Goal: Task Accomplishment & Management: Manage account settings

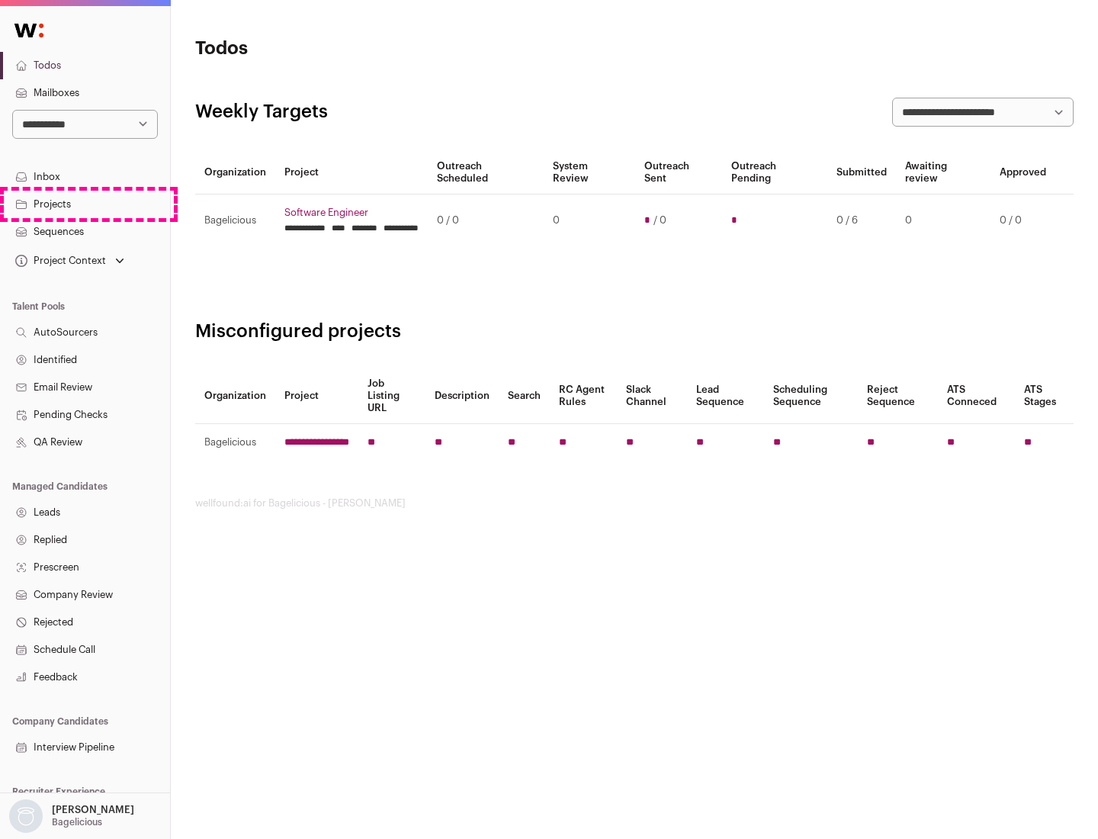
click at [85, 204] on link "Projects" at bounding box center [85, 204] width 170 height 27
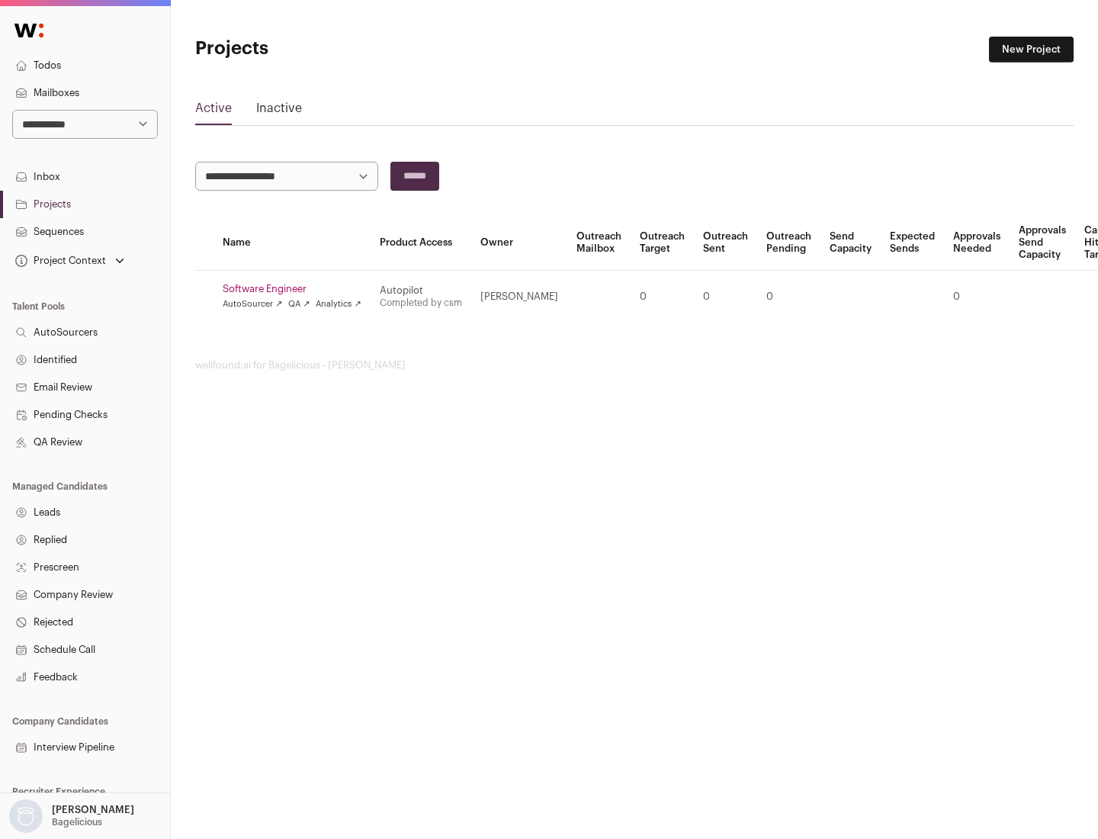
click at [297, 289] on link "Software Engineer" at bounding box center [292, 289] width 139 height 12
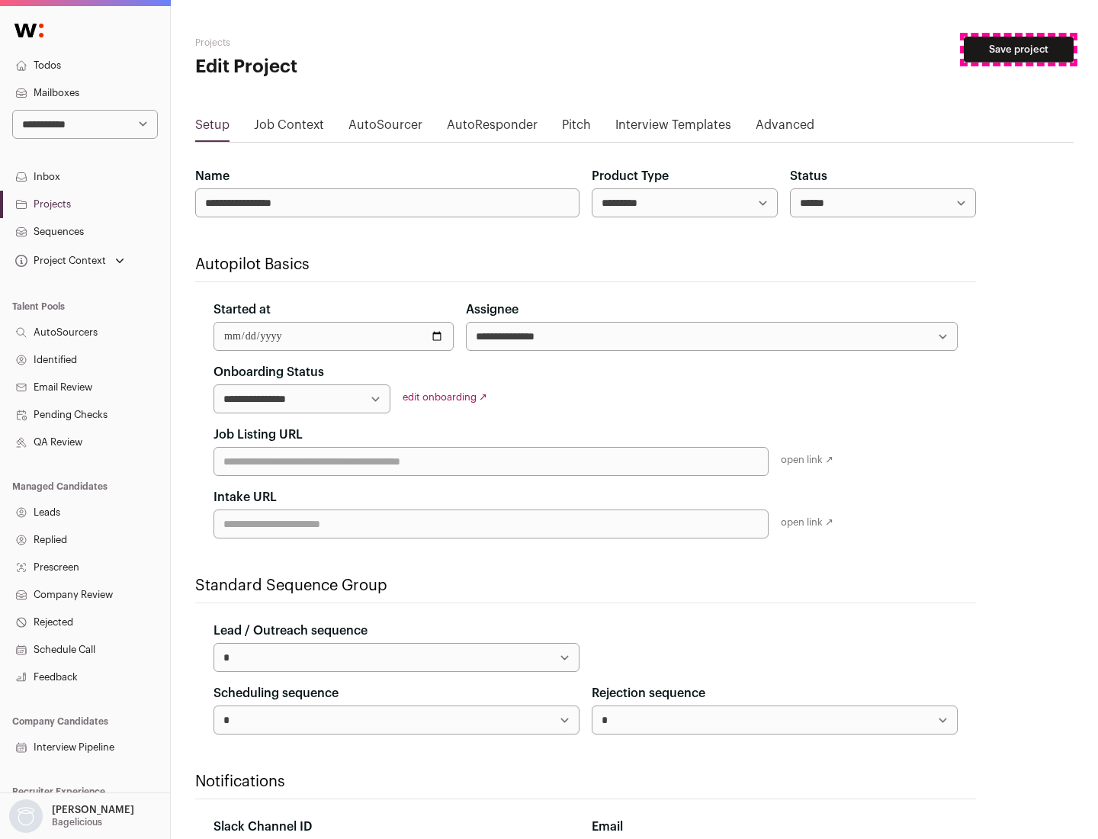
click at [1019, 50] on button "Save project" at bounding box center [1019, 50] width 110 height 26
